Goal: Task Accomplishment & Management: Manage account settings

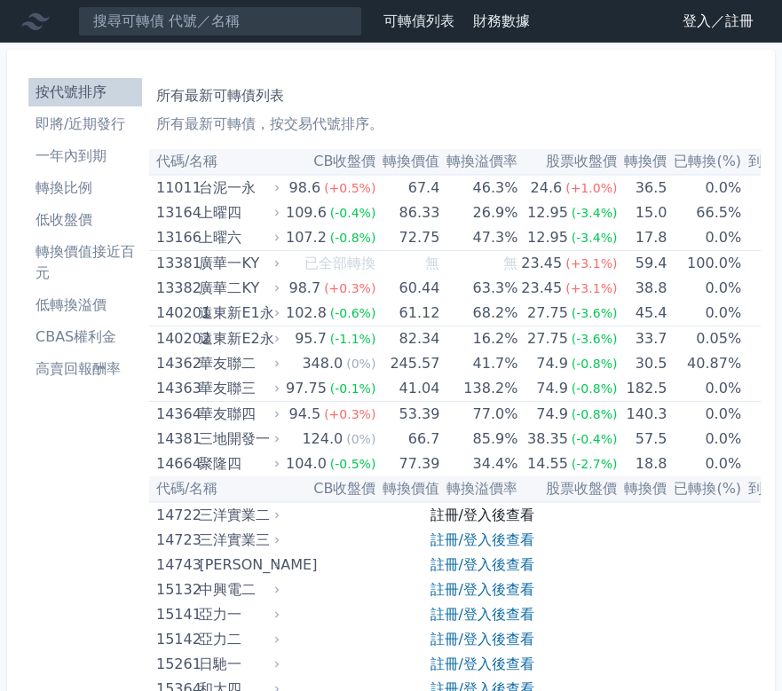
click at [473, 517] on link "註冊/登入後查看" at bounding box center [482, 515] width 104 height 17
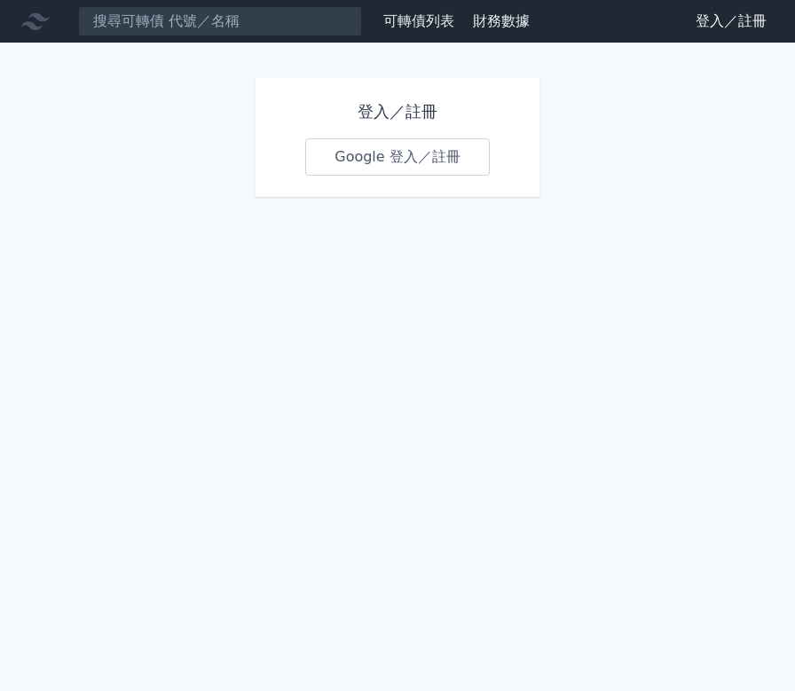
click at [352, 158] on link "Google 登入／註冊" at bounding box center [397, 156] width 185 height 37
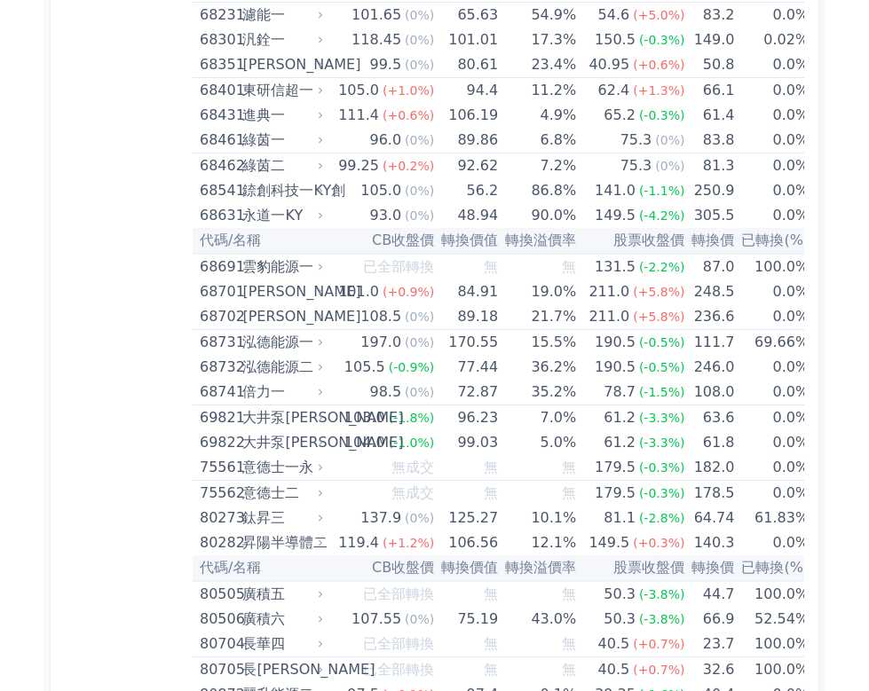
scroll to position [9504, 0]
